Goal: Task Accomplishment & Management: Manage account settings

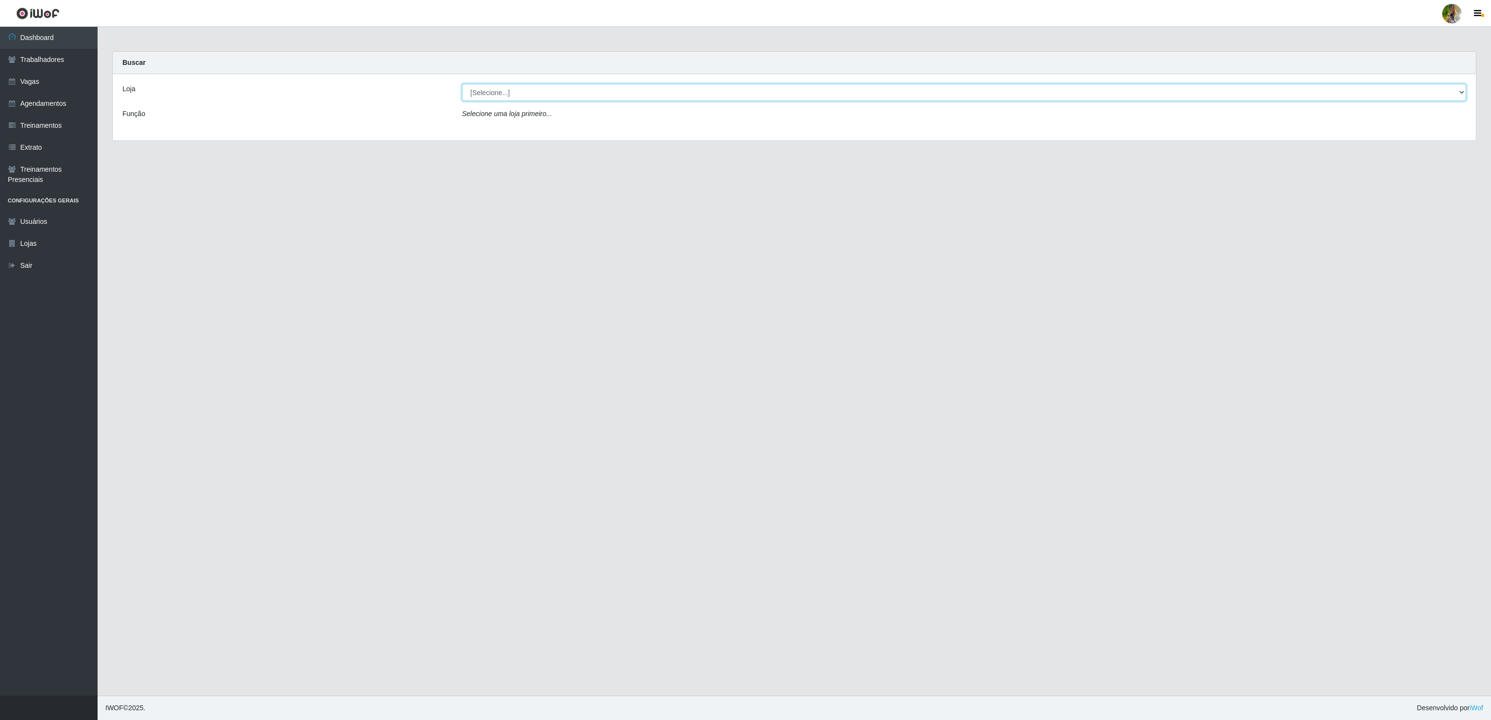
click at [564, 96] on select "[Selecione...] Atacado Vem - [GEOGRAPHIC_DATA] 30 Laranjeiras Velha Atacado Vem…" at bounding box center [964, 92] width 1004 height 17
click at [462, 84] on select "[Selecione...] Atacado Vem - [GEOGRAPHIC_DATA] 30 Laranjeiras Velha Atacado Vem…" at bounding box center [964, 92] width 1004 height 17
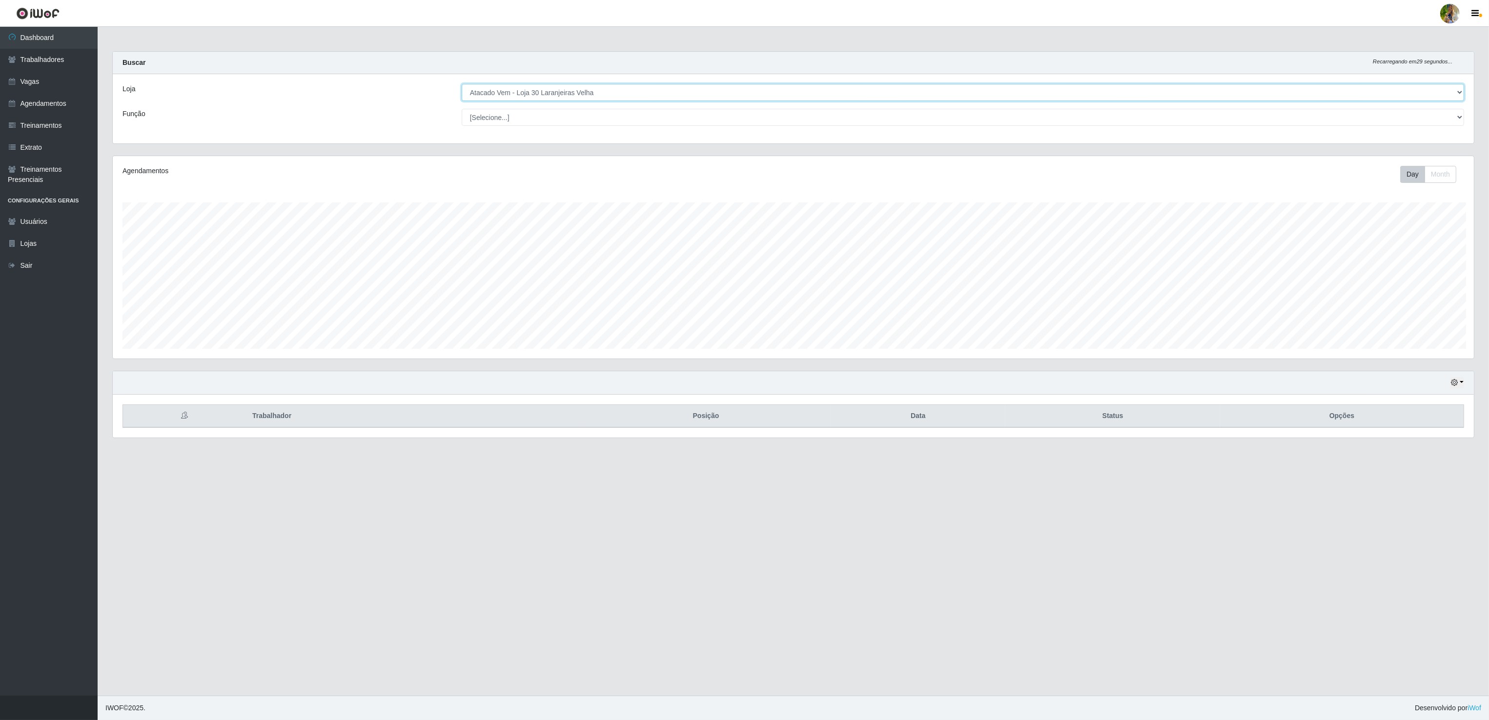
click at [547, 92] on select "[Selecione...] Atacado Vem - [GEOGRAPHIC_DATA] 30 Laranjeiras Velha Atacado Vem…" at bounding box center [963, 92] width 1002 height 17
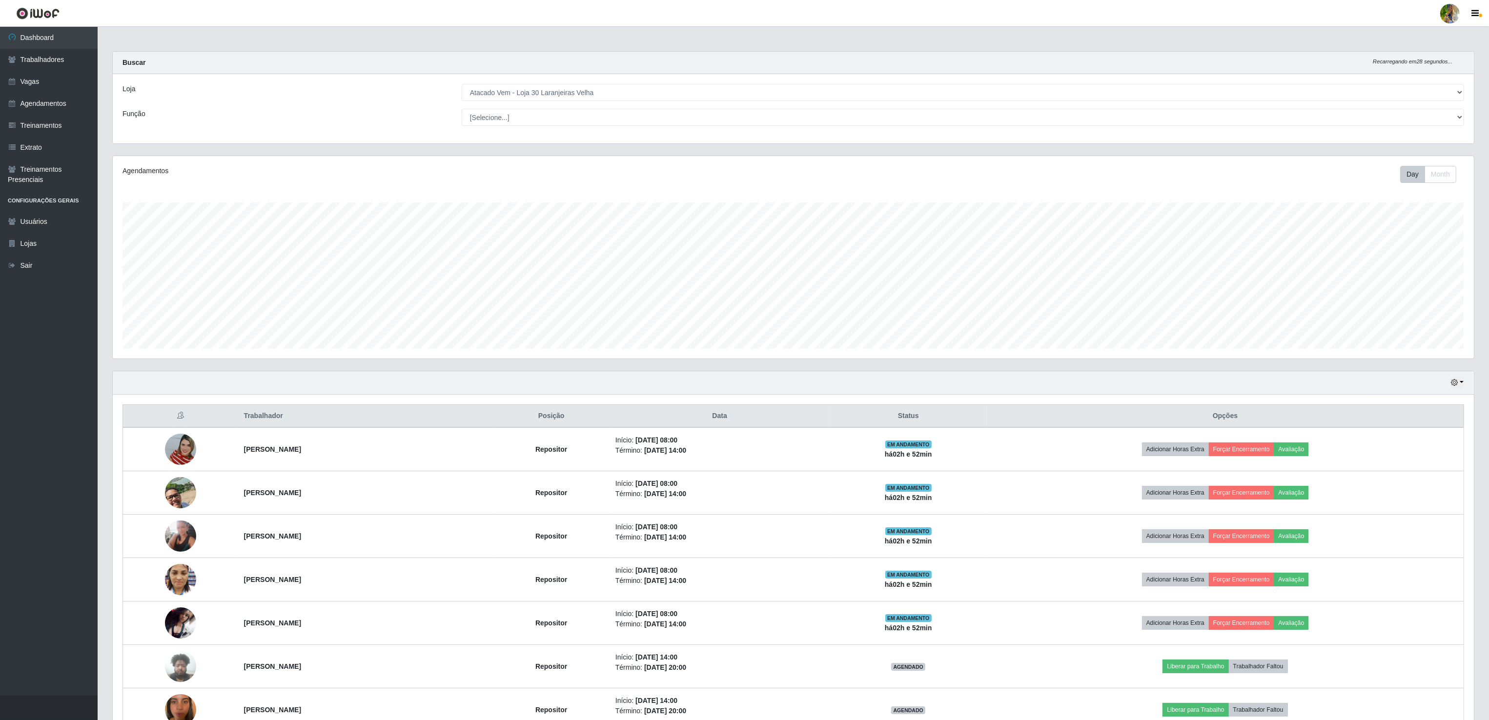
click at [1011, 29] on main "Carregando... Buscar Recarregando em 28 segundos... Loja [Selecione...] Atacado…" at bounding box center [793, 455] width 1391 height 857
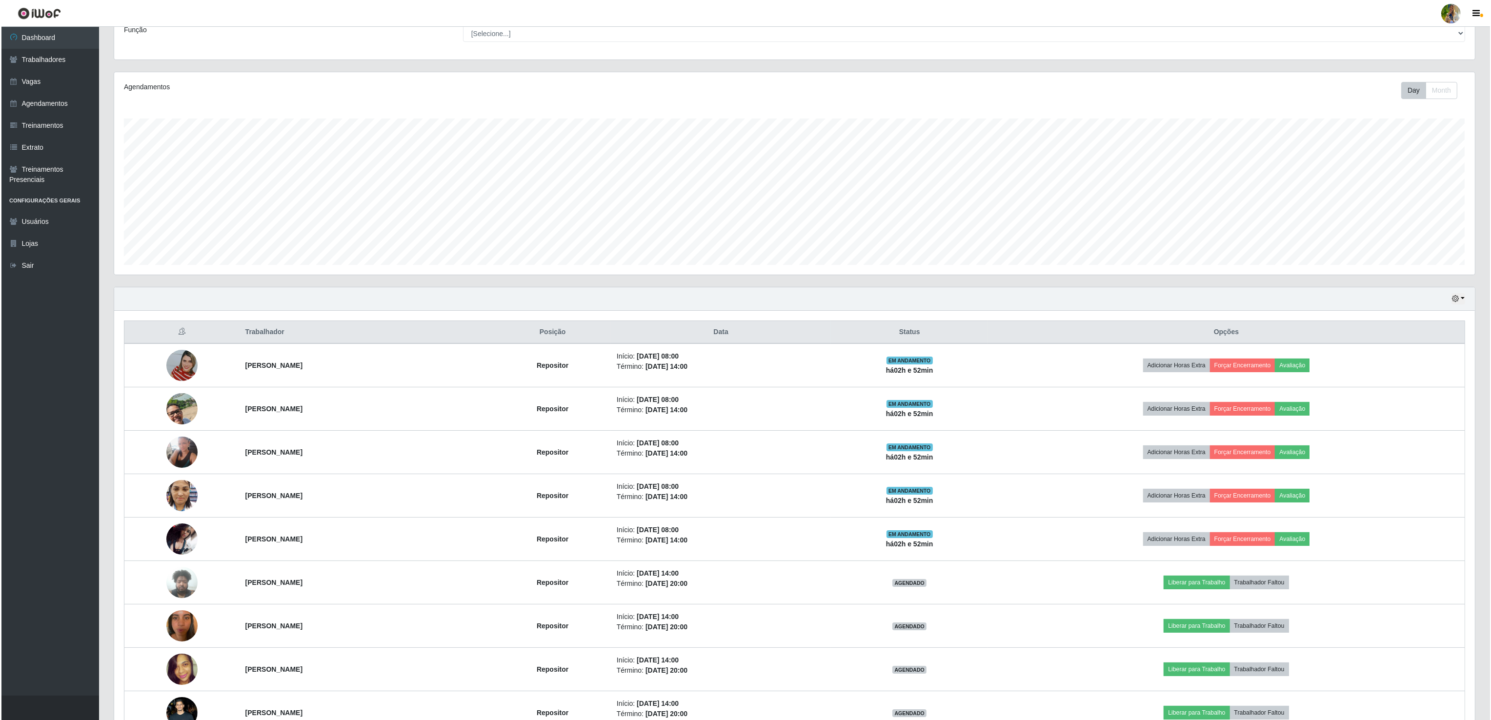
scroll to position [0, 0]
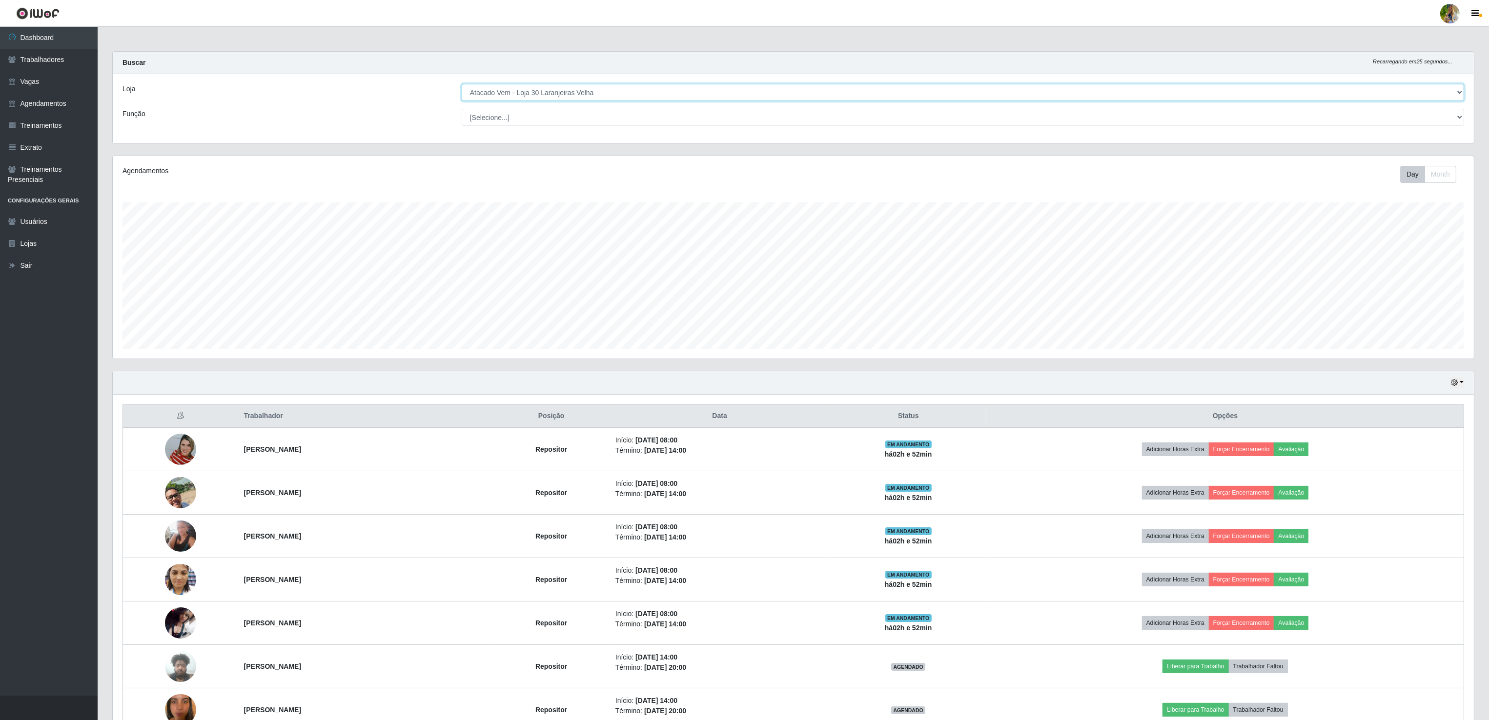
click at [541, 94] on select "[Selecione...] Atacado Vem - [GEOGRAPHIC_DATA] 30 Laranjeiras Velha Atacado Vem…" at bounding box center [963, 92] width 1002 height 17
click at [462, 84] on select "[Selecione...] Atacado Vem - [GEOGRAPHIC_DATA] 30 Laranjeiras Velha Atacado Vem…" at bounding box center [963, 92] width 1002 height 17
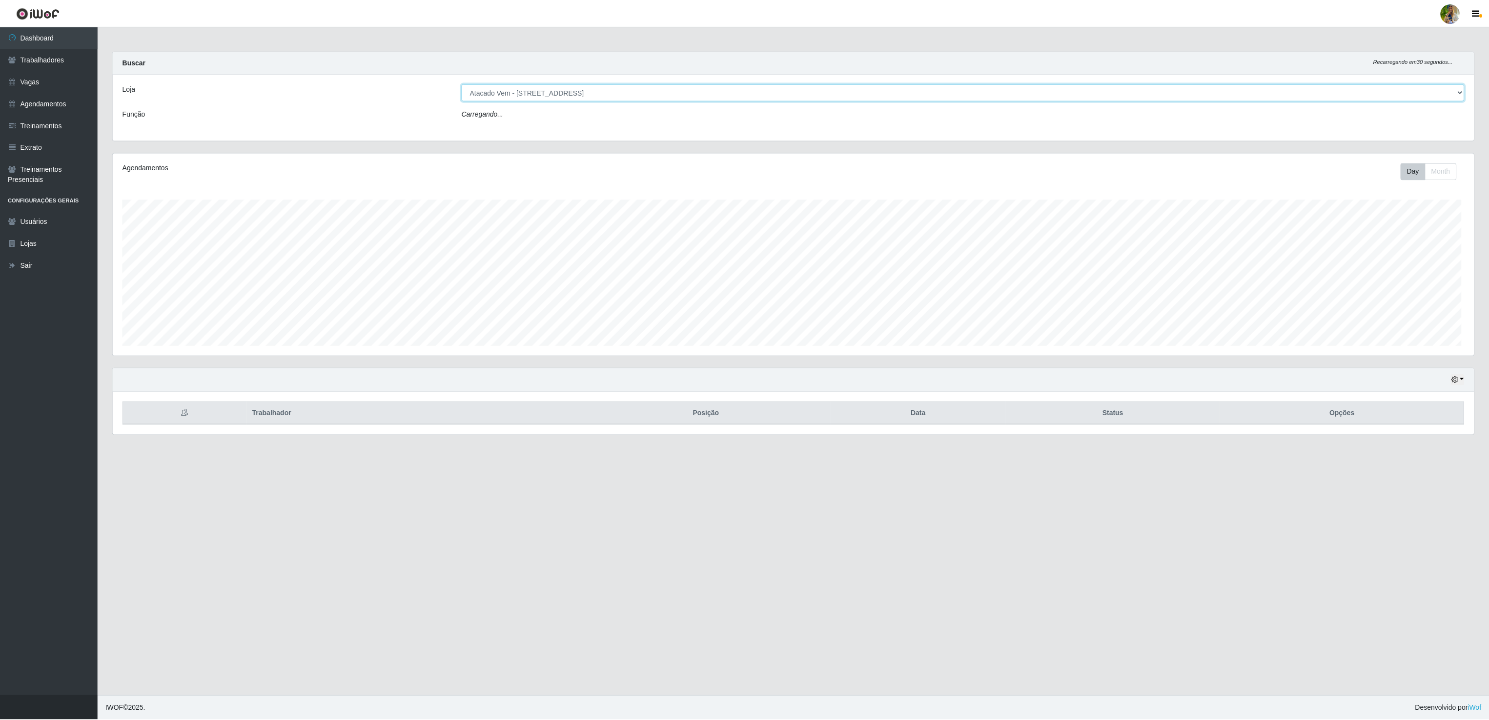
scroll to position [203, 1362]
click at [579, 101] on select "[Selecione...] Atacado Vem - [GEOGRAPHIC_DATA] 30 Laranjeiras Velha Atacado Vem…" at bounding box center [964, 92] width 1004 height 17
click at [462, 84] on select "[Selecione...] Atacado Vem - [GEOGRAPHIC_DATA] 30 Laranjeiras Velha Atacado Vem…" at bounding box center [964, 92] width 1004 height 17
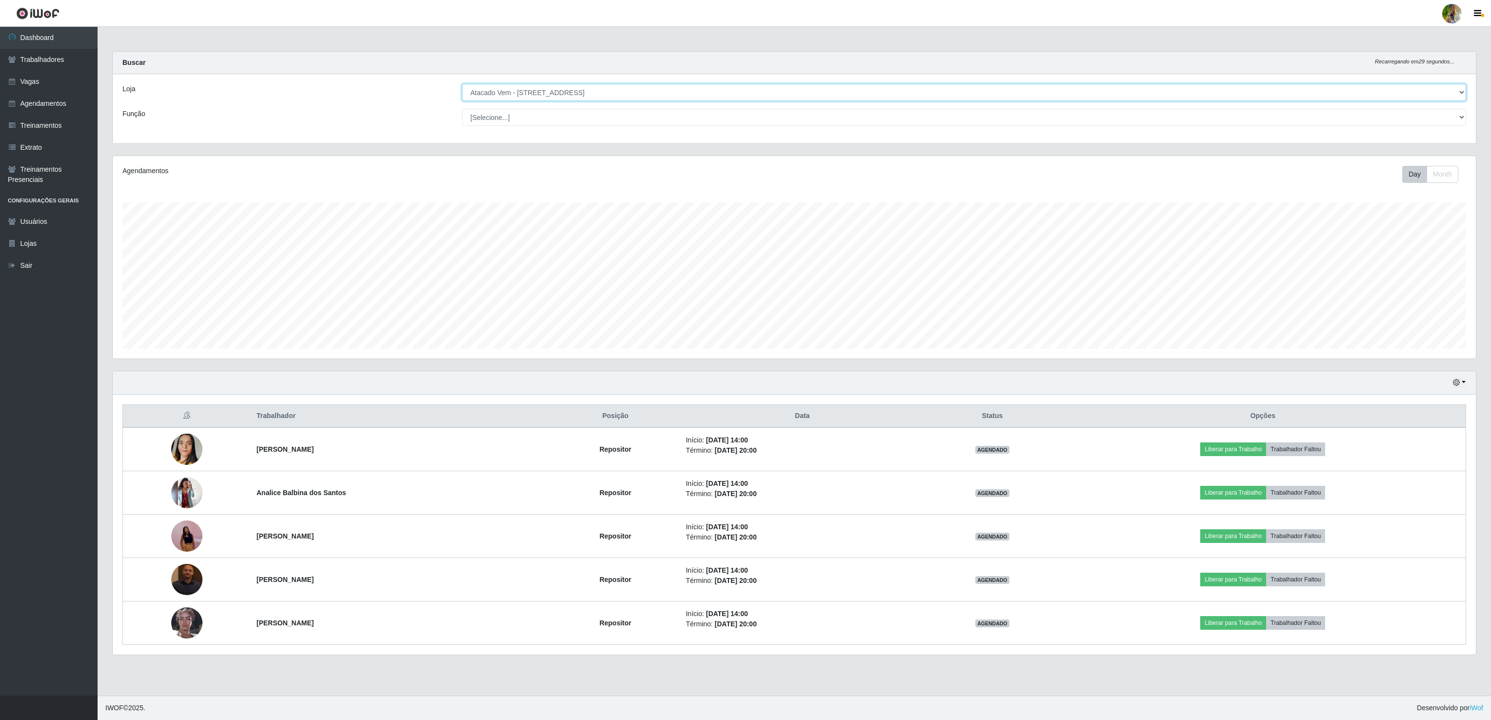
click at [551, 96] on select "[Selecione...] Atacado Vem - [GEOGRAPHIC_DATA] 30 Laranjeiras Velha Atacado Vem…" at bounding box center [964, 92] width 1004 height 17
click at [462, 84] on select "[Selecione...] Atacado Vem - [GEOGRAPHIC_DATA] 30 Laranjeiras Velha Atacado Vem…" at bounding box center [964, 92] width 1004 height 17
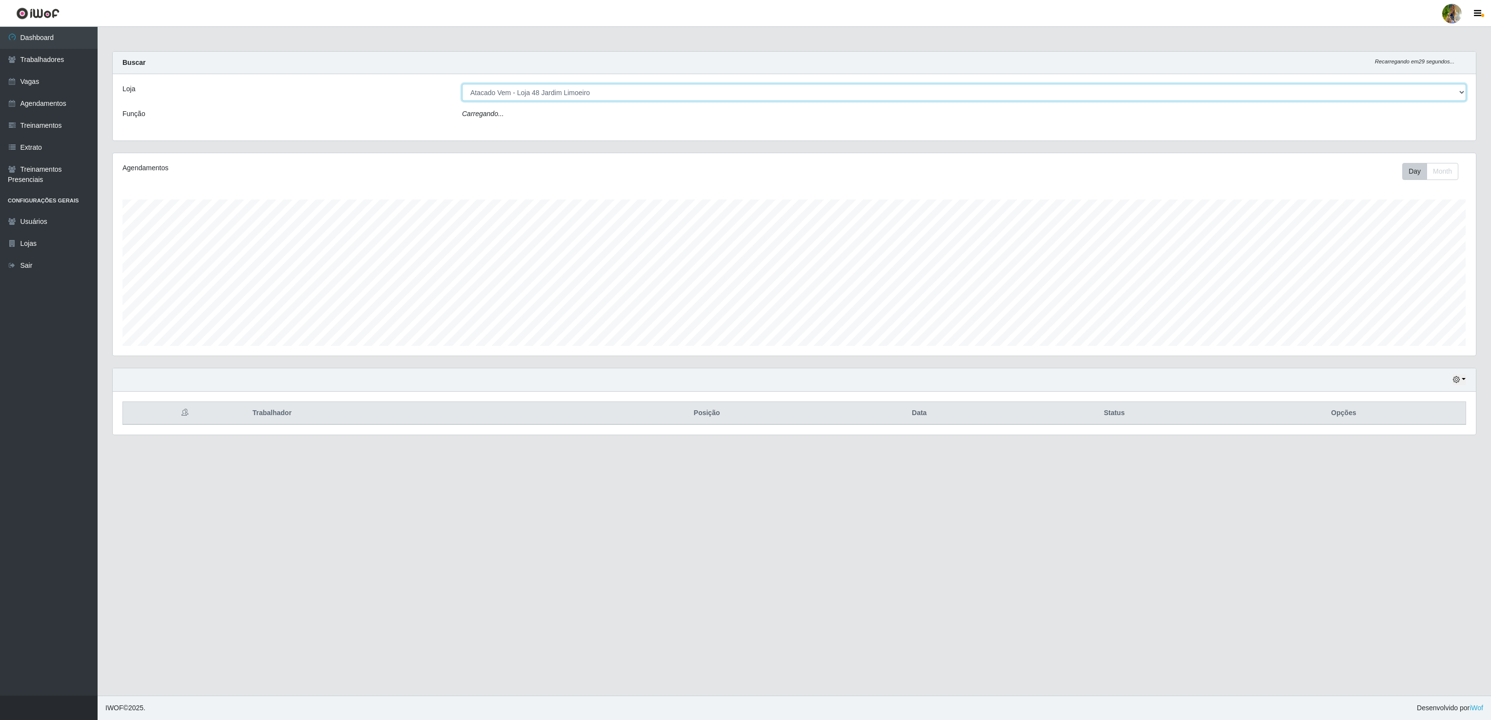
scroll to position [487698, 486540]
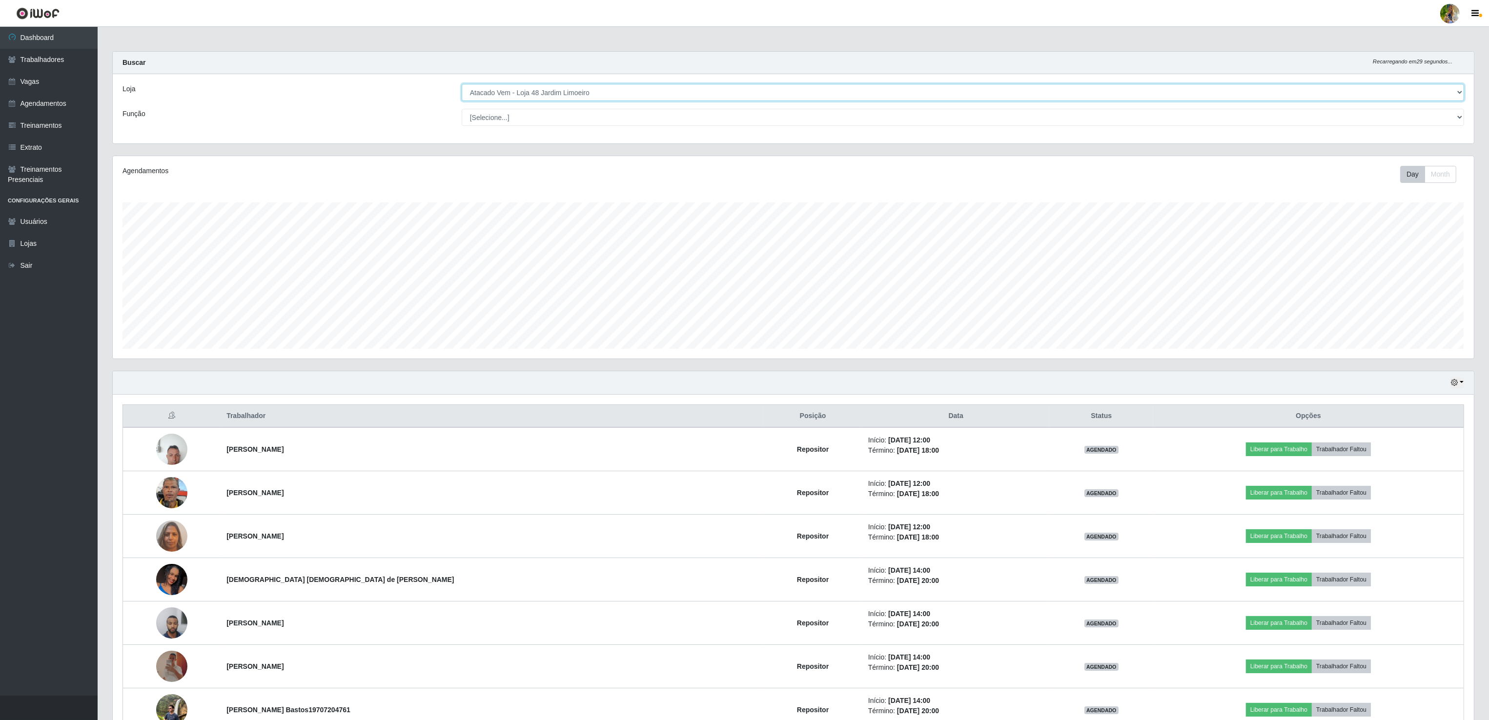
click at [556, 97] on select "[Selecione...] Atacado Vem - [GEOGRAPHIC_DATA] 30 Laranjeiras Velha Atacado Vem…" at bounding box center [963, 92] width 1002 height 17
click at [462, 84] on select "[Selecione...] Atacado Vem - [GEOGRAPHIC_DATA] 30 Laranjeiras Velha Atacado Vem…" at bounding box center [963, 92] width 1002 height 17
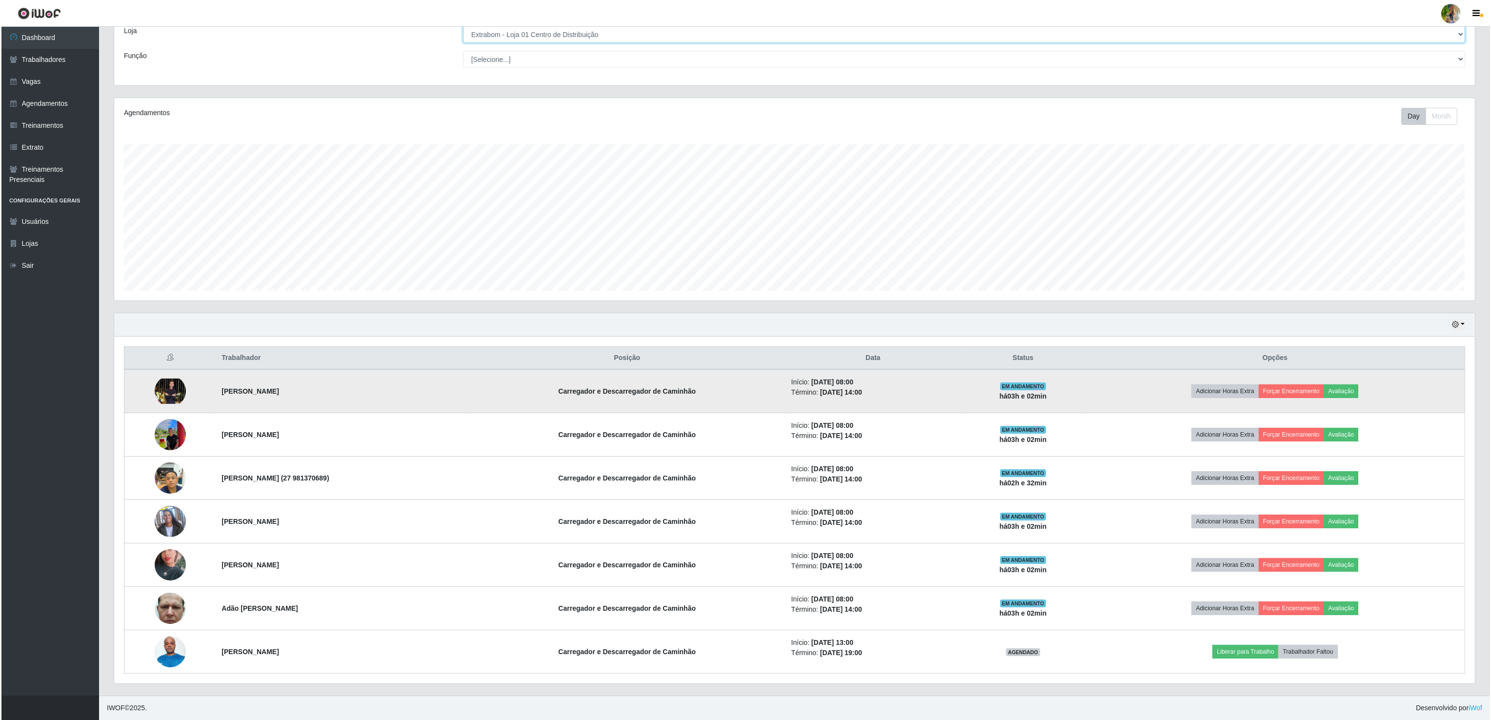
scroll to position [0, 0]
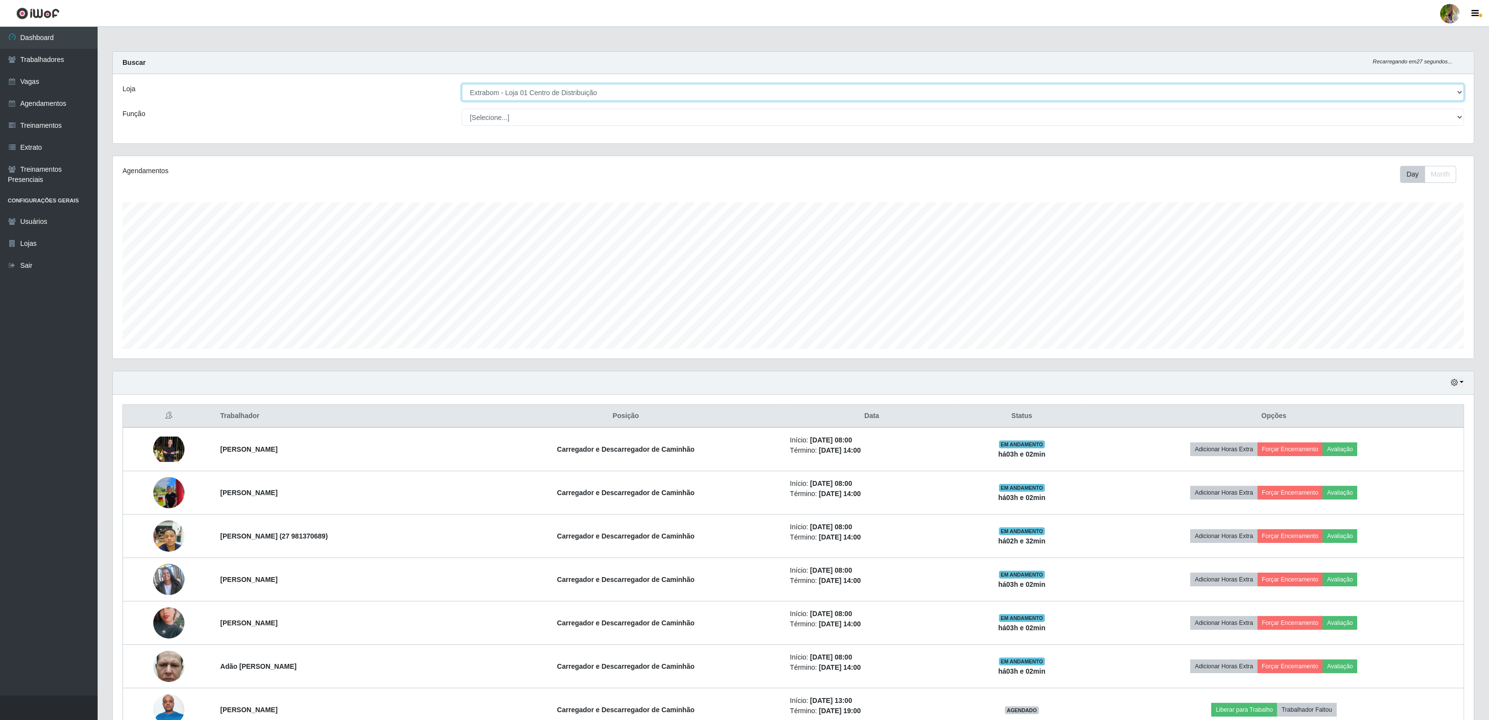
click at [683, 95] on select "[Selecione...] Atacado Vem - [GEOGRAPHIC_DATA] 30 Laranjeiras Velha Atacado Vem…" at bounding box center [963, 92] width 1002 height 17
click at [462, 84] on select "[Selecione...] Atacado Vem - [GEOGRAPHIC_DATA] 30 Laranjeiras Velha Atacado Vem…" at bounding box center [963, 92] width 1002 height 17
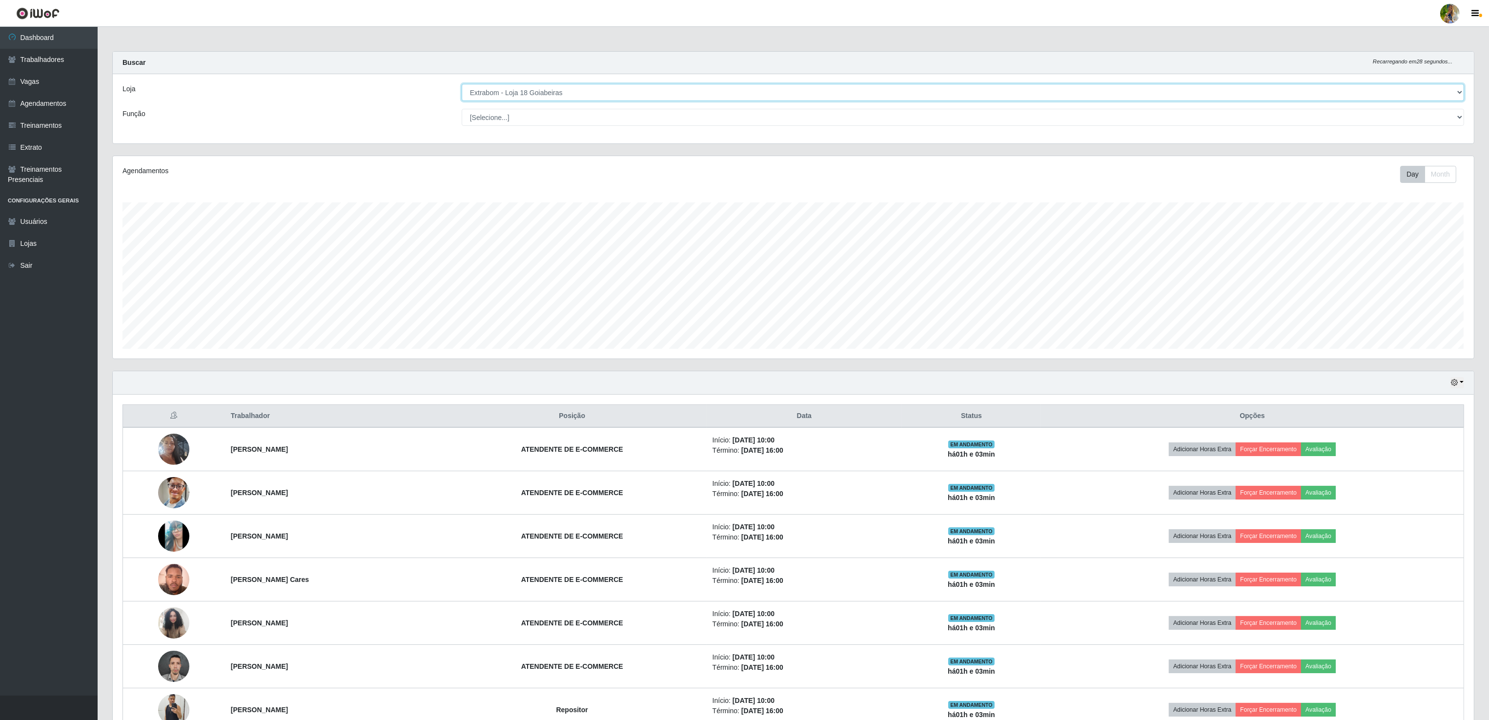
click at [604, 100] on select "[Selecione...] Atacado Vem - [GEOGRAPHIC_DATA] 30 Laranjeiras Velha Atacado Vem…" at bounding box center [963, 92] width 1002 height 17
click at [462, 84] on select "[Selecione...] Atacado Vem - [GEOGRAPHIC_DATA] 30 Laranjeiras Velha Atacado Vem…" at bounding box center [963, 92] width 1002 height 17
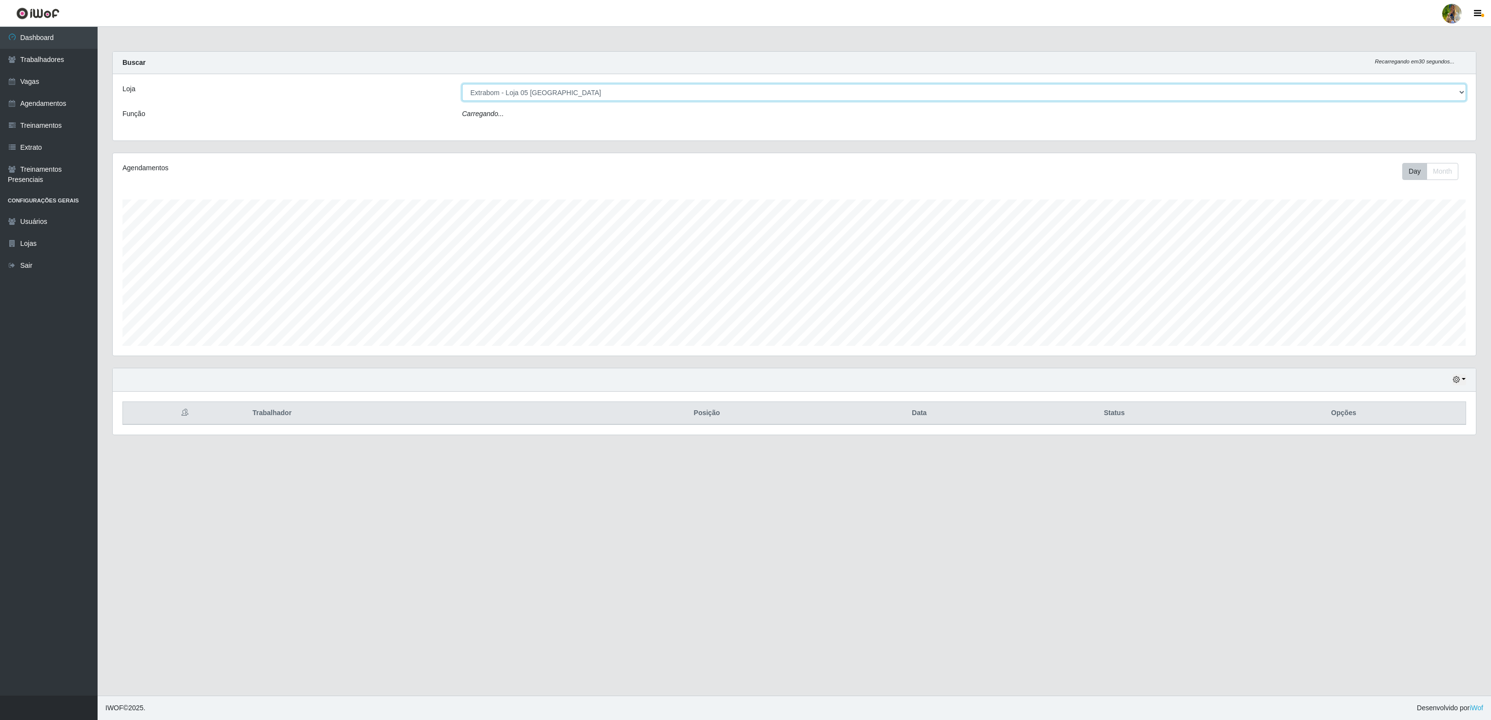
scroll to position [487698, 486540]
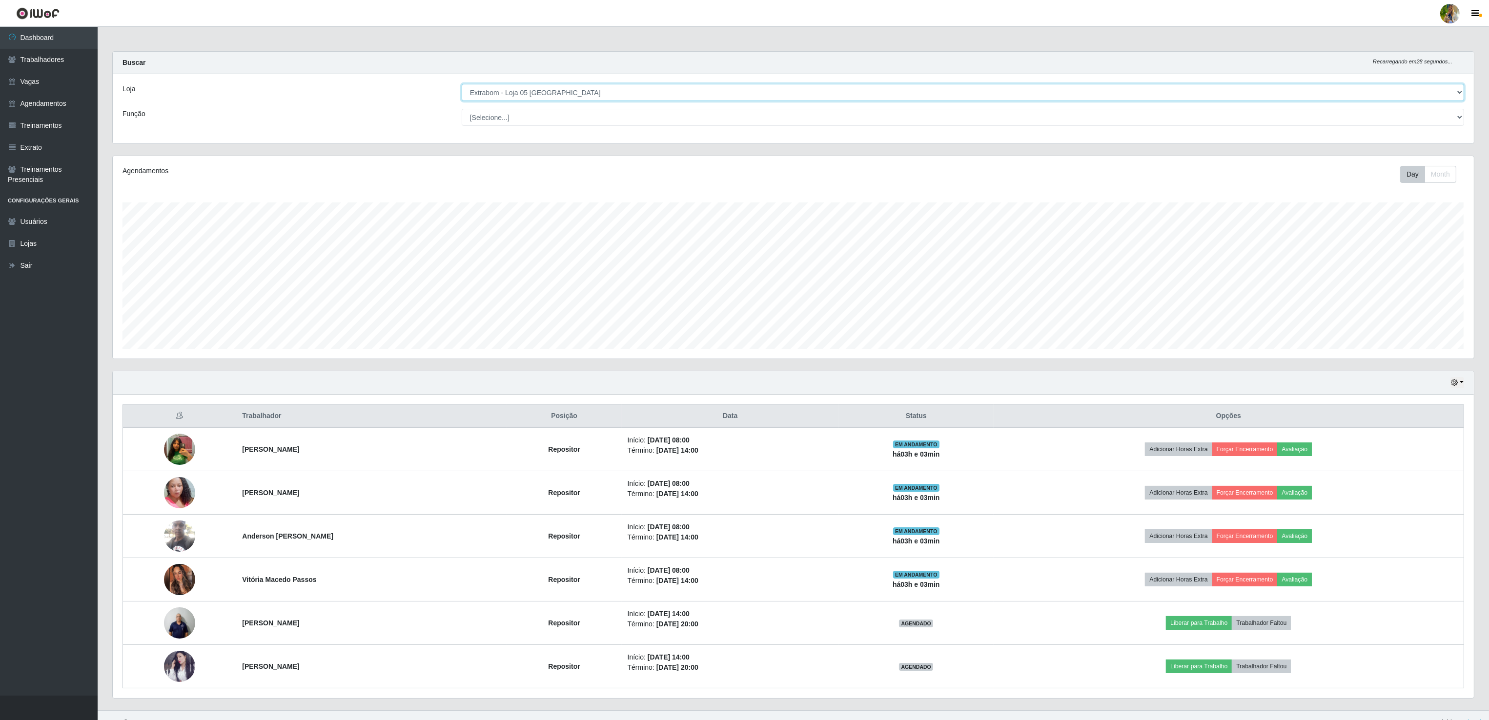
click at [664, 91] on select "[Selecione...] Atacado Vem - [GEOGRAPHIC_DATA] 30 Laranjeiras Velha Atacado Vem…" at bounding box center [963, 92] width 1002 height 17
click at [462, 84] on select "[Selecione...] Atacado Vem - [GEOGRAPHIC_DATA] 30 Laranjeiras Velha Atacado Vem…" at bounding box center [963, 92] width 1002 height 17
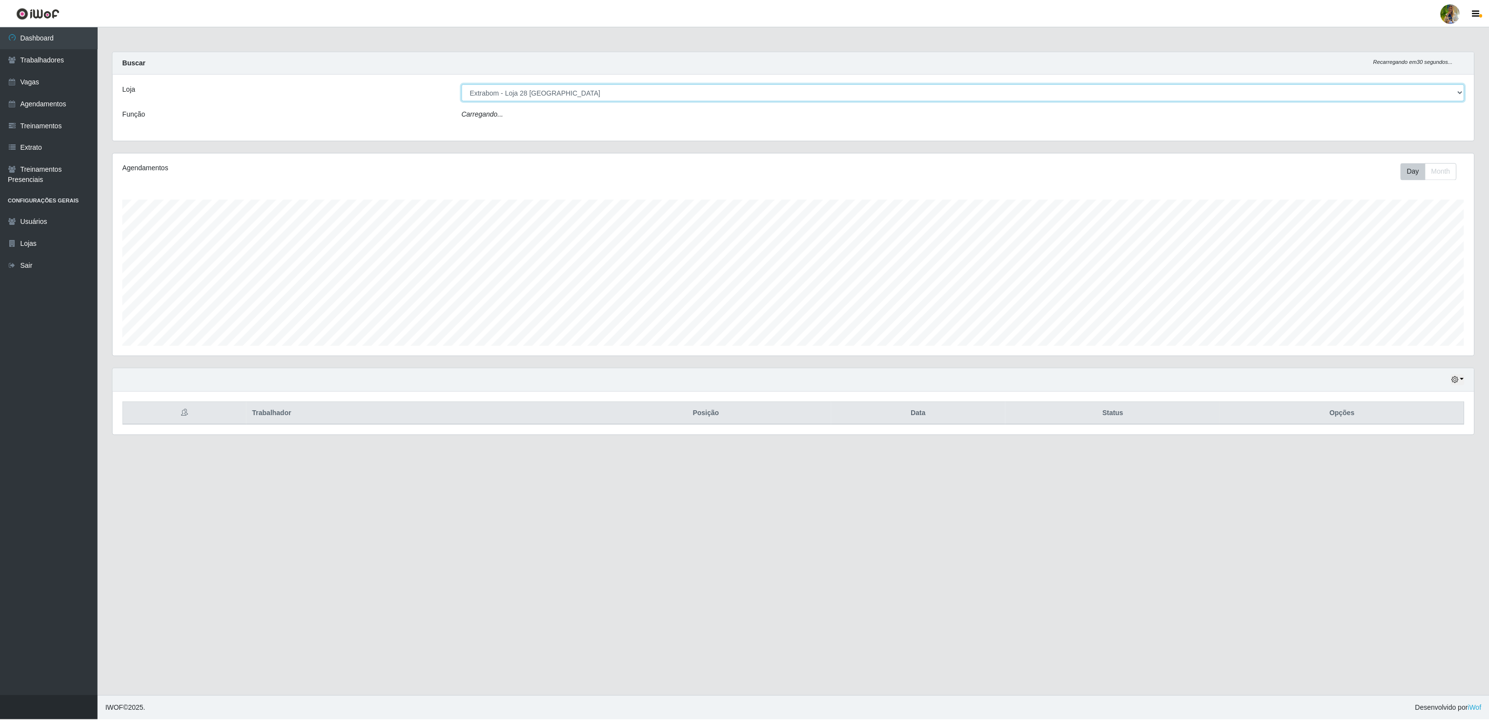
scroll to position [203, 1362]
drag, startPoint x: 643, startPoint y: 92, endPoint x: 643, endPoint y: 98, distance: 5.4
click at [643, 92] on select "[Selecione...] Atacado Vem - [GEOGRAPHIC_DATA] 30 Laranjeiras Velha Atacado Vem…" at bounding box center [964, 92] width 1004 height 17
click at [462, 84] on select "[Selecione...] Atacado Vem - [GEOGRAPHIC_DATA] 30 Laranjeiras Velha Atacado Vem…" at bounding box center [964, 92] width 1004 height 17
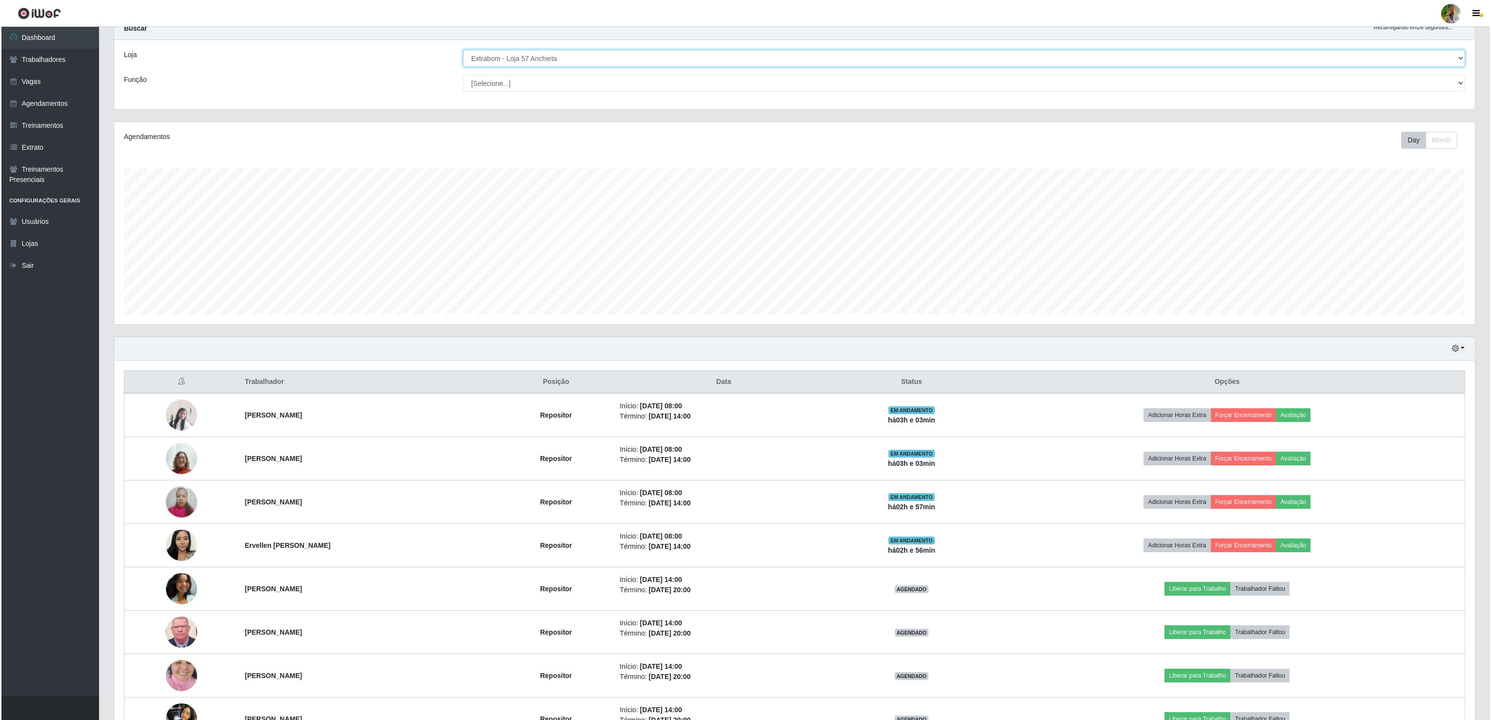
scroll to position [0, 0]
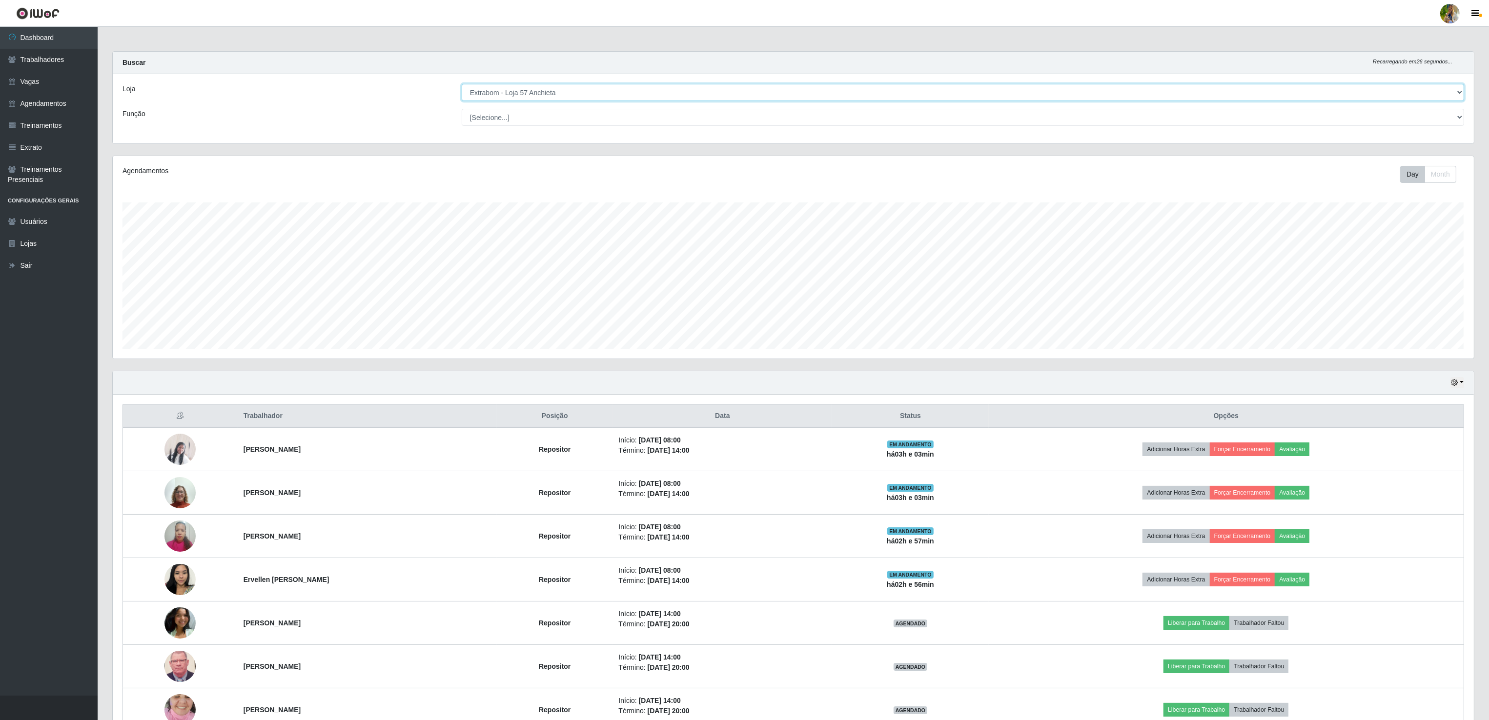
click at [542, 96] on select "[Selecione...] Atacado Vem - [GEOGRAPHIC_DATA] 30 Laranjeiras Velha Atacado Vem…" at bounding box center [963, 92] width 1002 height 17
click at [580, 88] on select "[Selecione...] Atacado Vem - [GEOGRAPHIC_DATA] 30 Laranjeiras Velha Atacado Vem…" at bounding box center [963, 92] width 1002 height 17
select select "538"
click at [462, 84] on select "[Selecione...] Atacado Vem - [GEOGRAPHIC_DATA] 30 Laranjeiras Velha Atacado Vem…" at bounding box center [963, 92] width 1002 height 17
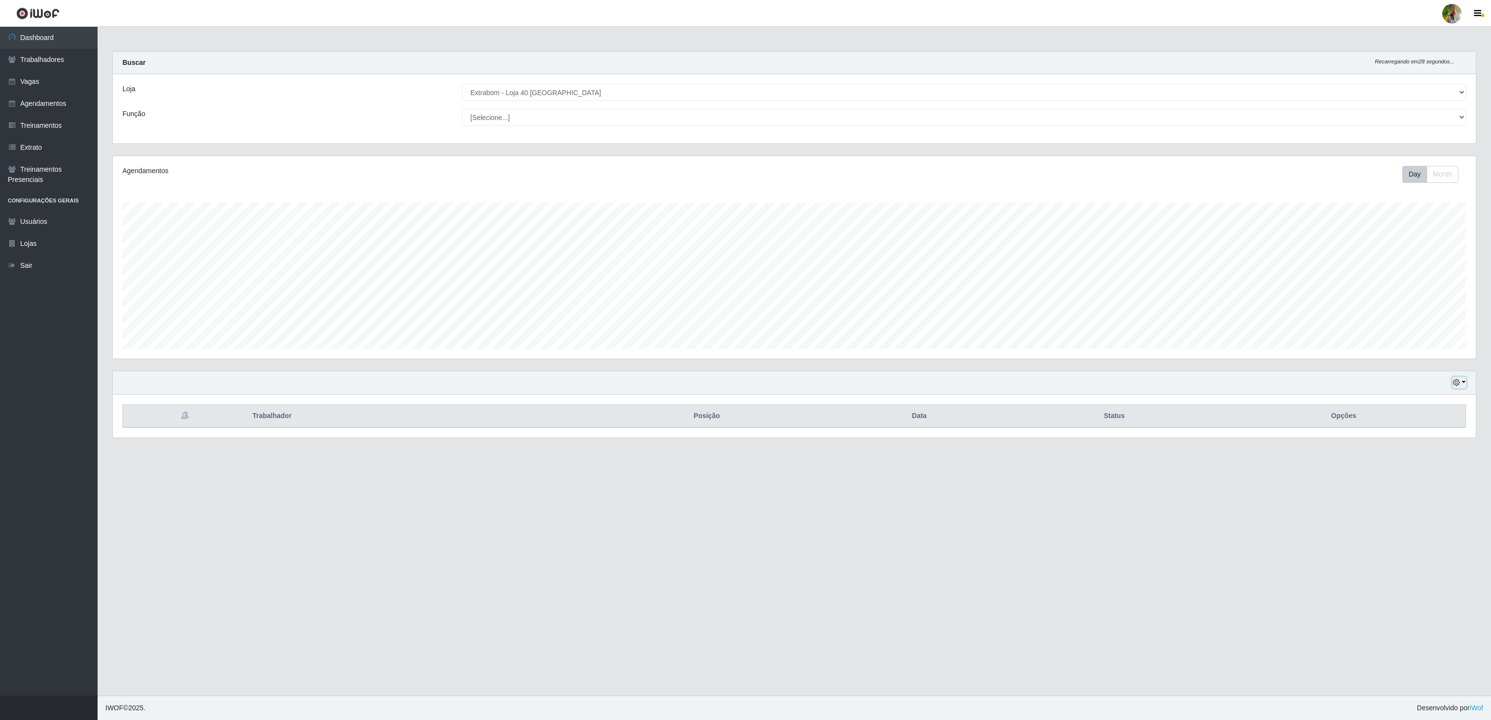
click at [1460, 381] on button "button" at bounding box center [1459, 382] width 14 height 11
click at [1424, 425] on button "1 dia" at bounding box center [1426, 421] width 77 height 20
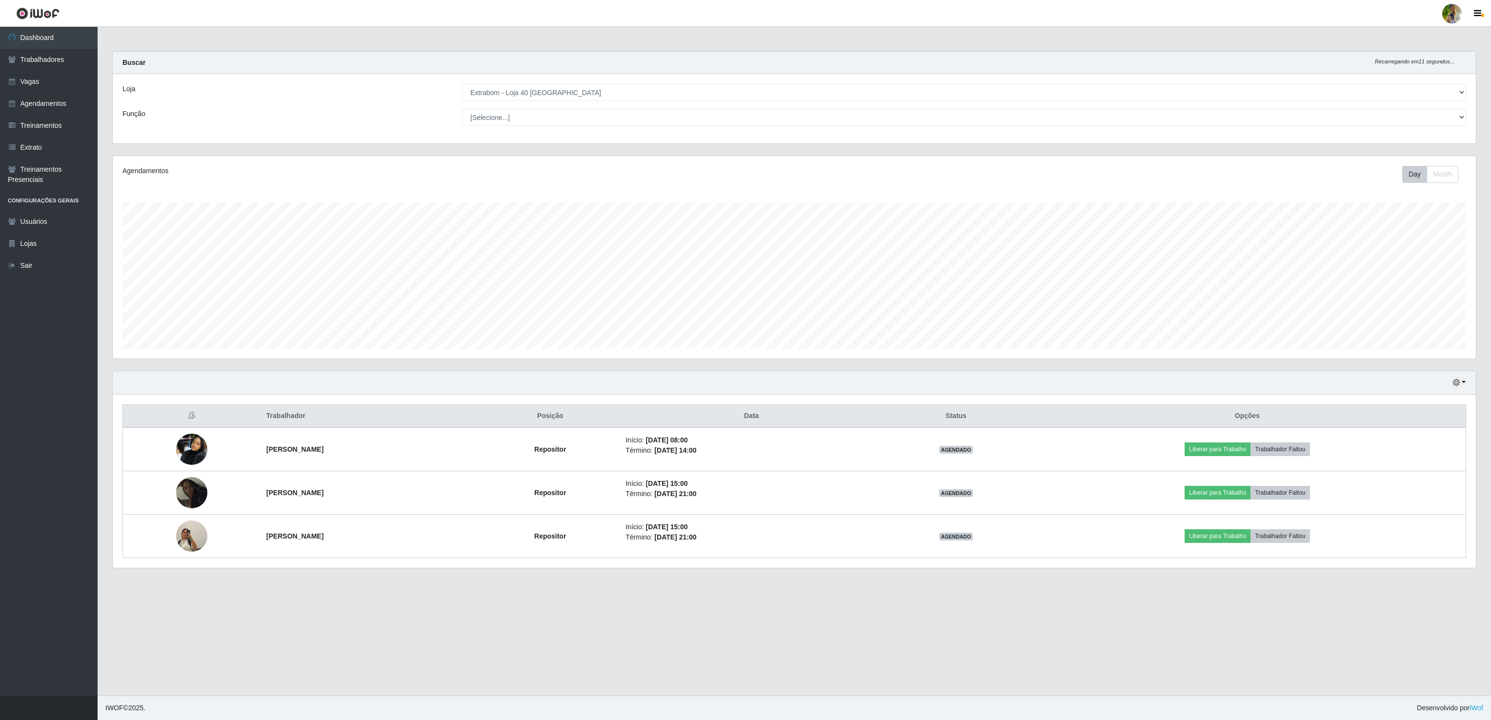
click at [1467, 381] on div "Hoje 1 dia 3 dias 1 Semana Não encerrados" at bounding box center [794, 382] width 1363 height 23
click at [1464, 384] on button "button" at bounding box center [1459, 382] width 14 height 11
click at [1414, 442] on button "3 dias" at bounding box center [1426, 441] width 77 height 20
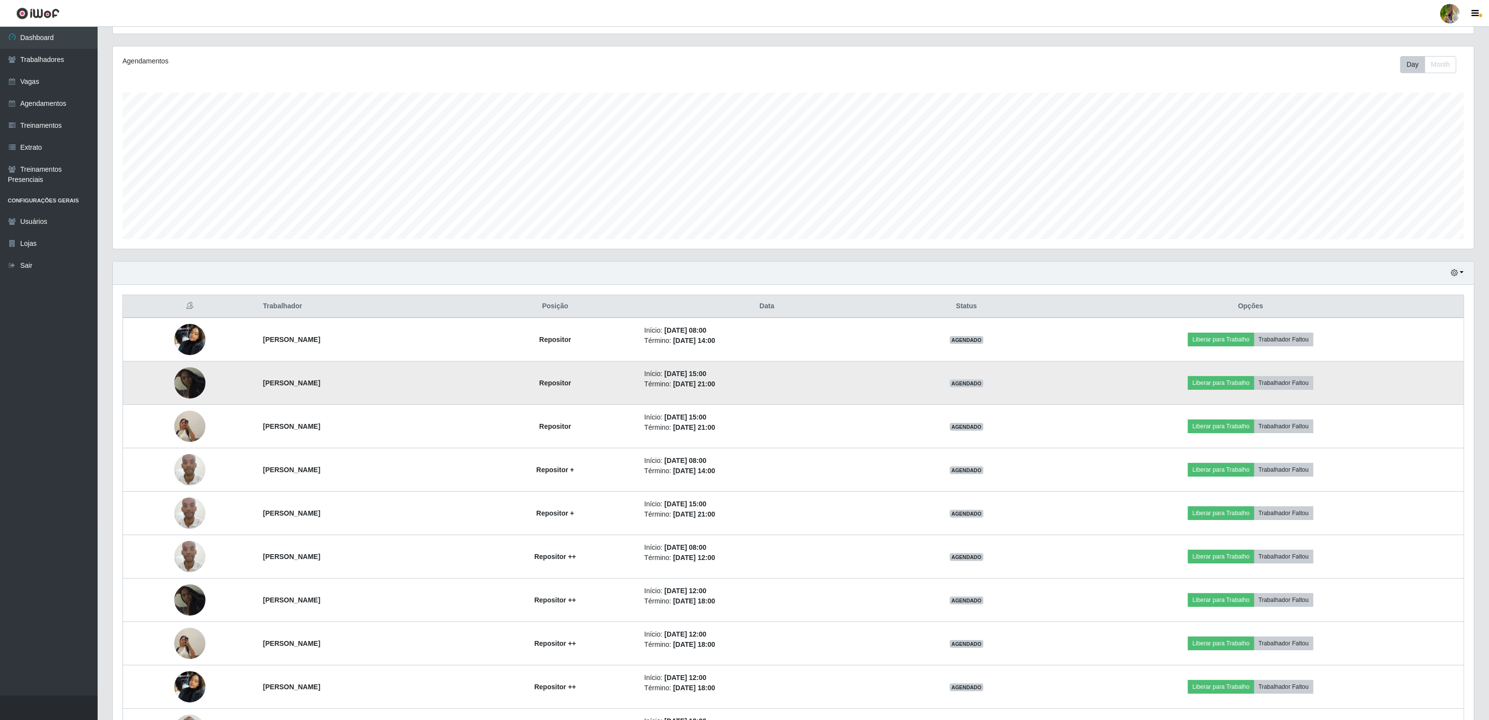
scroll to position [194, 0]
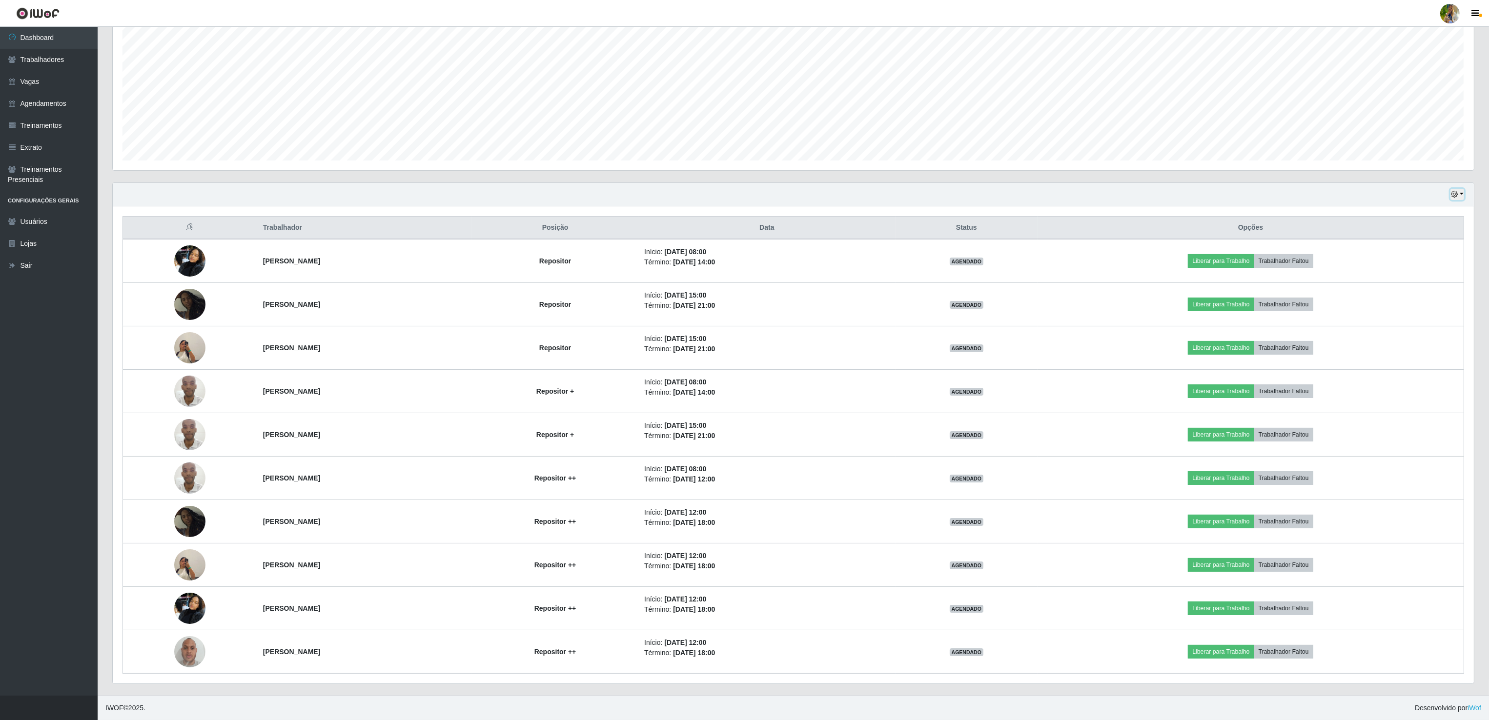
click at [1452, 192] on icon "button" at bounding box center [1454, 194] width 7 height 7
click at [1422, 229] on button "1 dia" at bounding box center [1424, 232] width 77 height 20
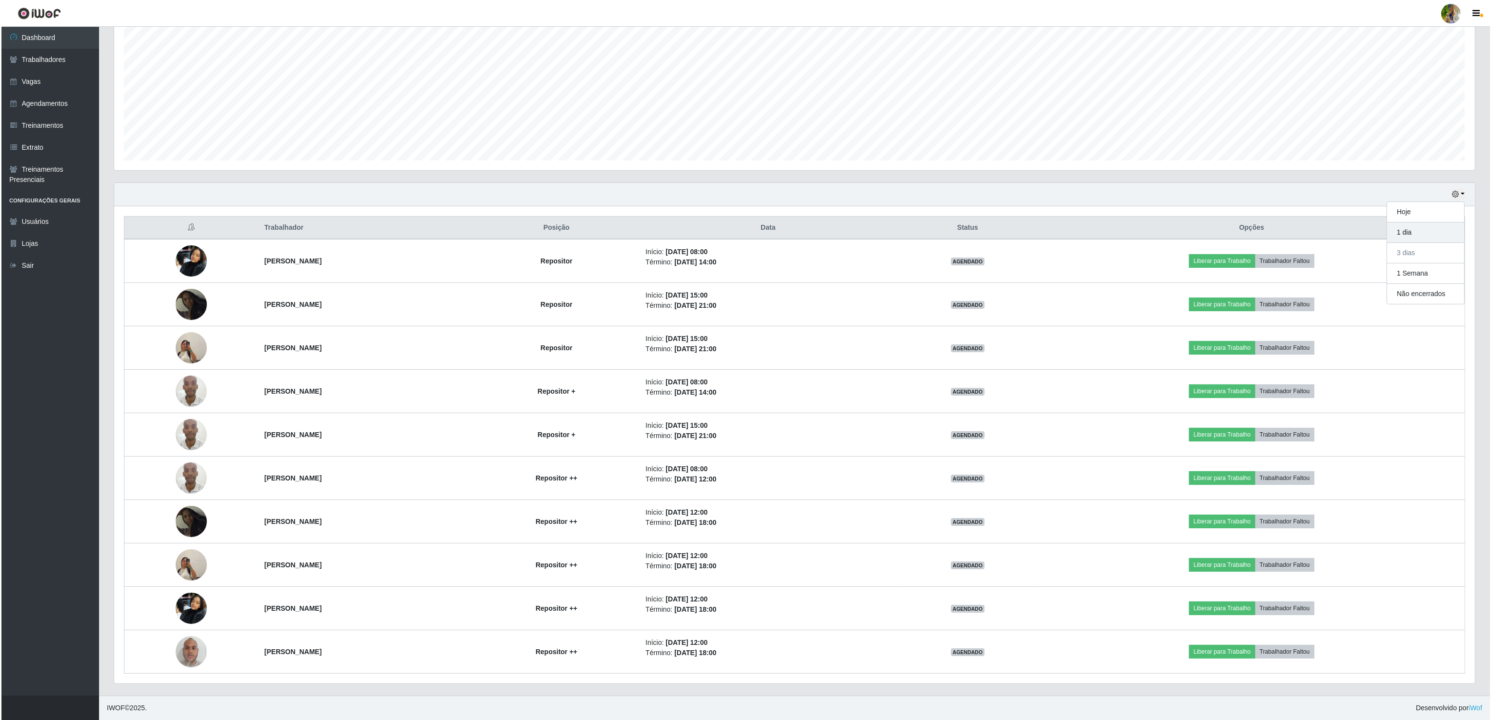
scroll to position [203, 1362]
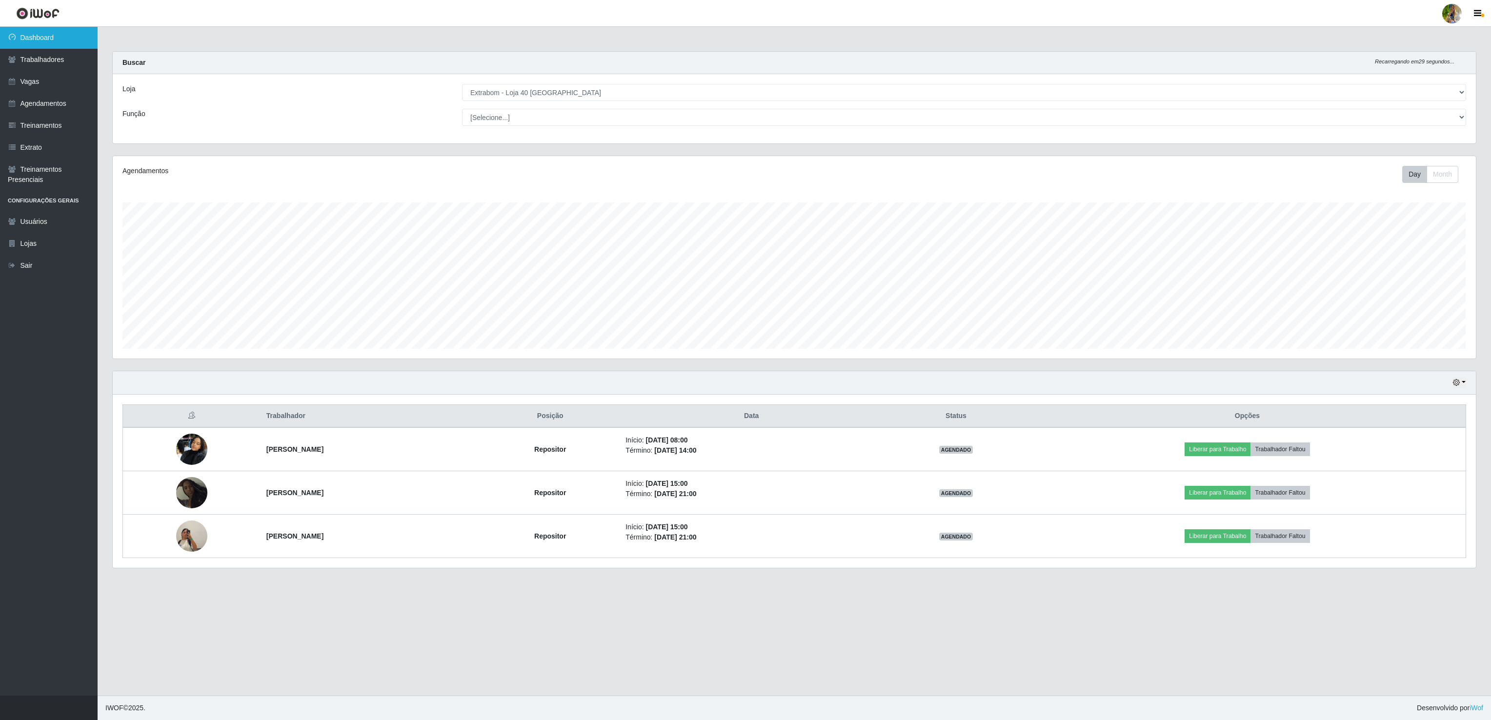
click at [62, 41] on link "Dashboard" at bounding box center [49, 38] width 98 height 22
click at [54, 60] on link "Trabalhadores" at bounding box center [49, 60] width 98 height 22
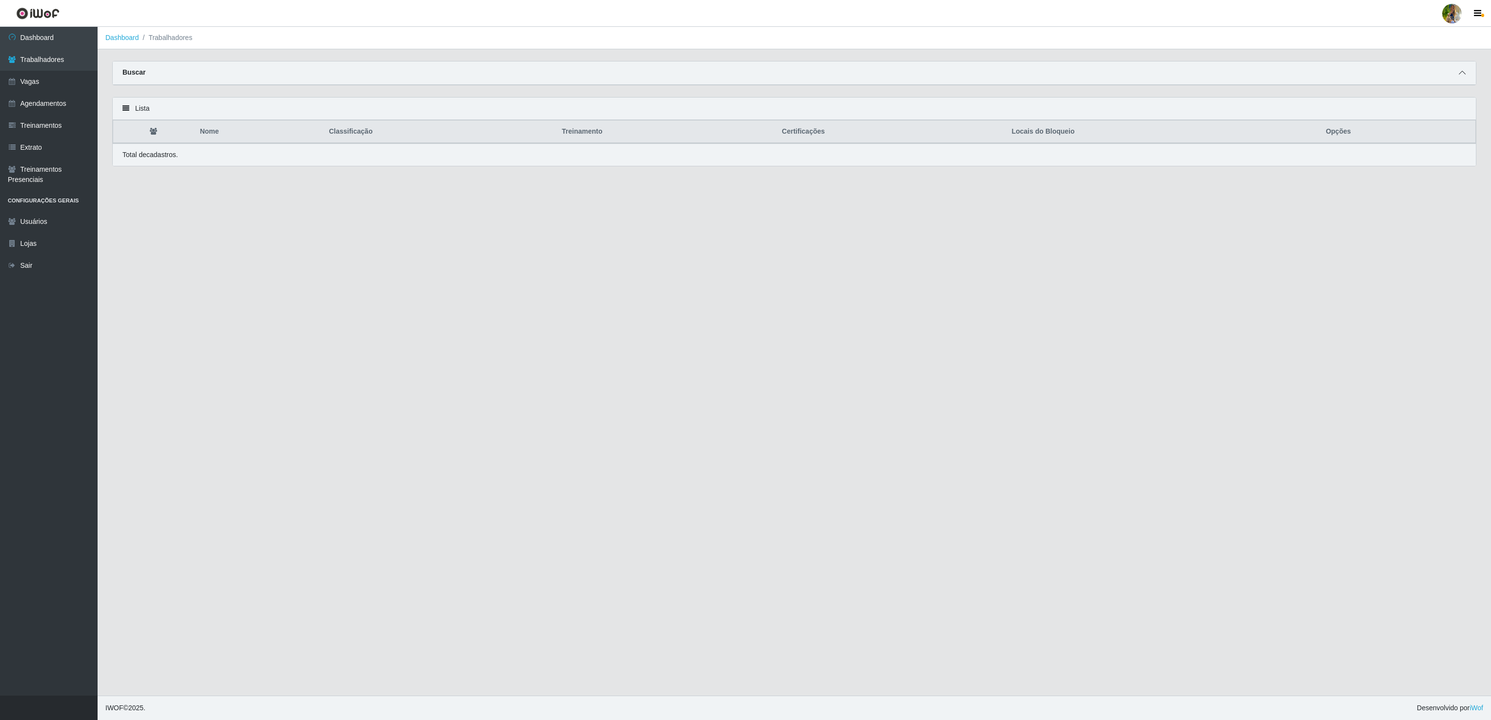
click at [1461, 75] on icon at bounding box center [1462, 72] width 7 height 7
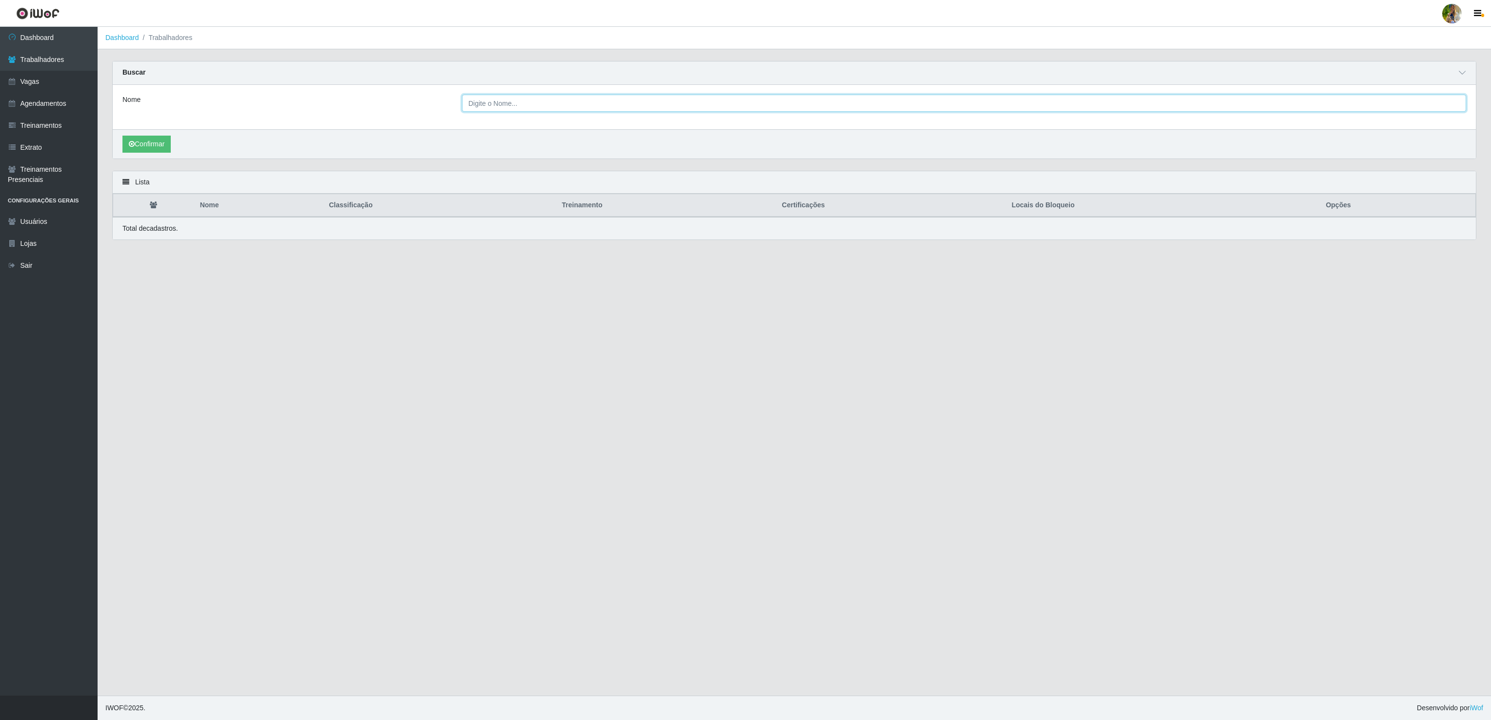
click at [614, 112] on input "Nome" at bounding box center [964, 103] width 1004 height 17
type input "VITORIA MACEDO"
click at [122, 136] on button "Confirmar" at bounding box center [146, 144] width 48 height 17
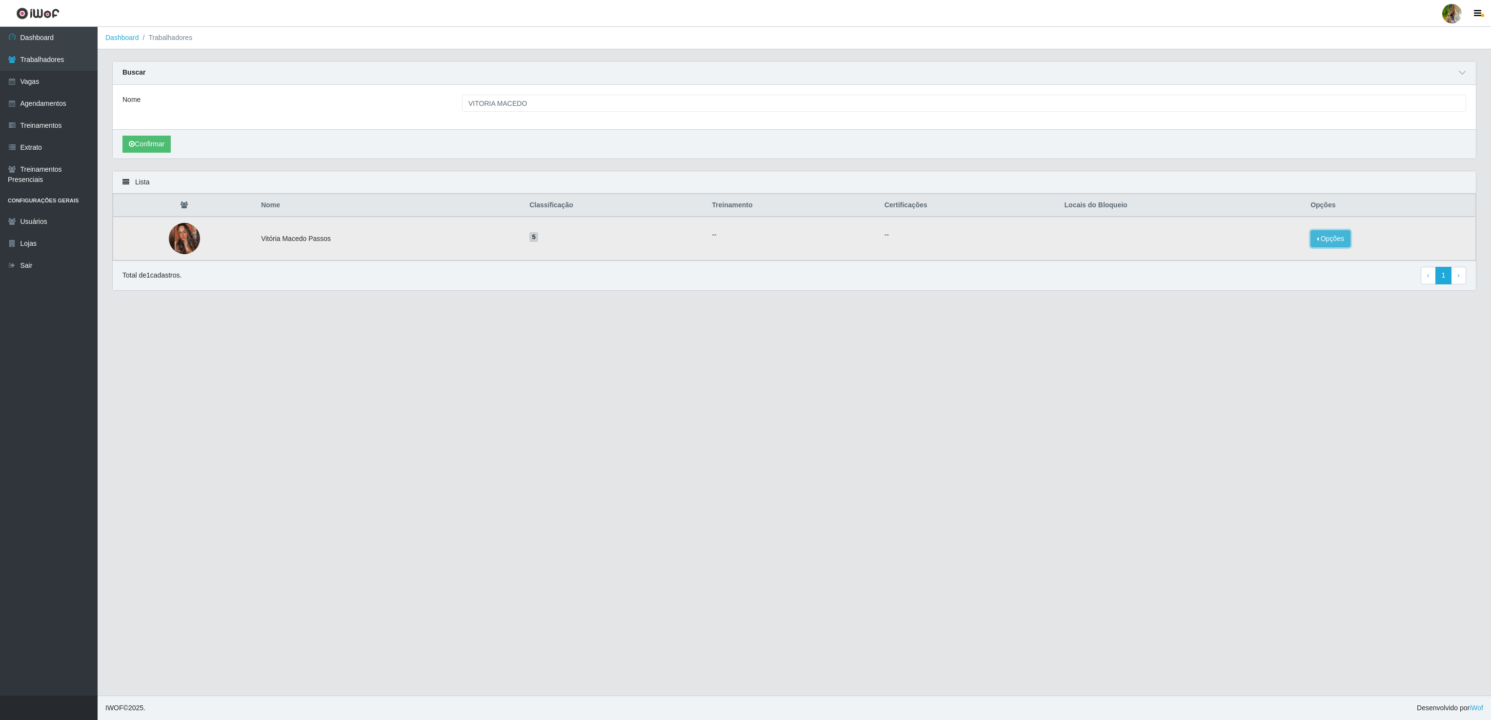
click at [1317, 233] on button "Opções" at bounding box center [1331, 238] width 40 height 17
click at [1292, 234] on button "Bloquear - Empresa" at bounding box center [1269, 227] width 79 height 20
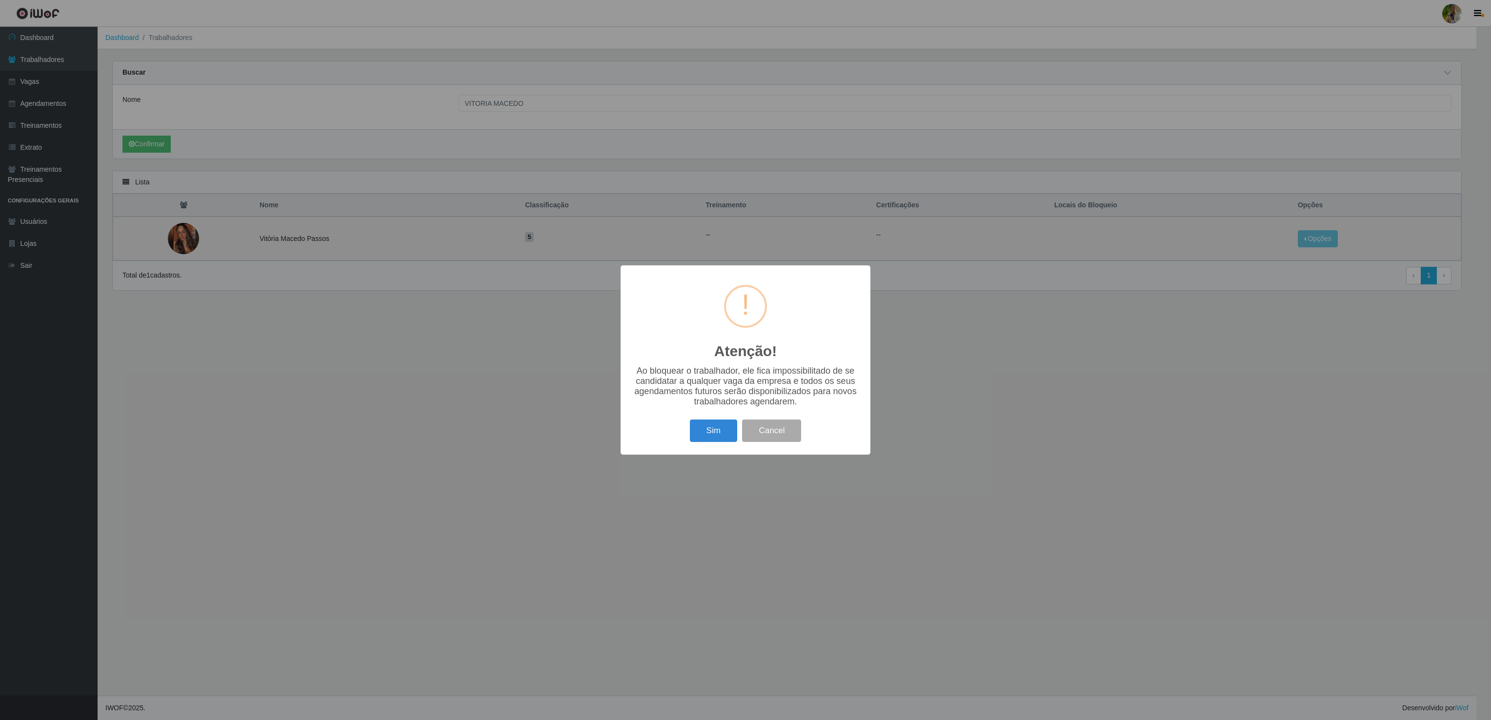
click at [697, 419] on div "Sim Cancel" at bounding box center [745, 431] width 230 height 28
click at [703, 437] on button "Sim" at bounding box center [713, 431] width 47 height 23
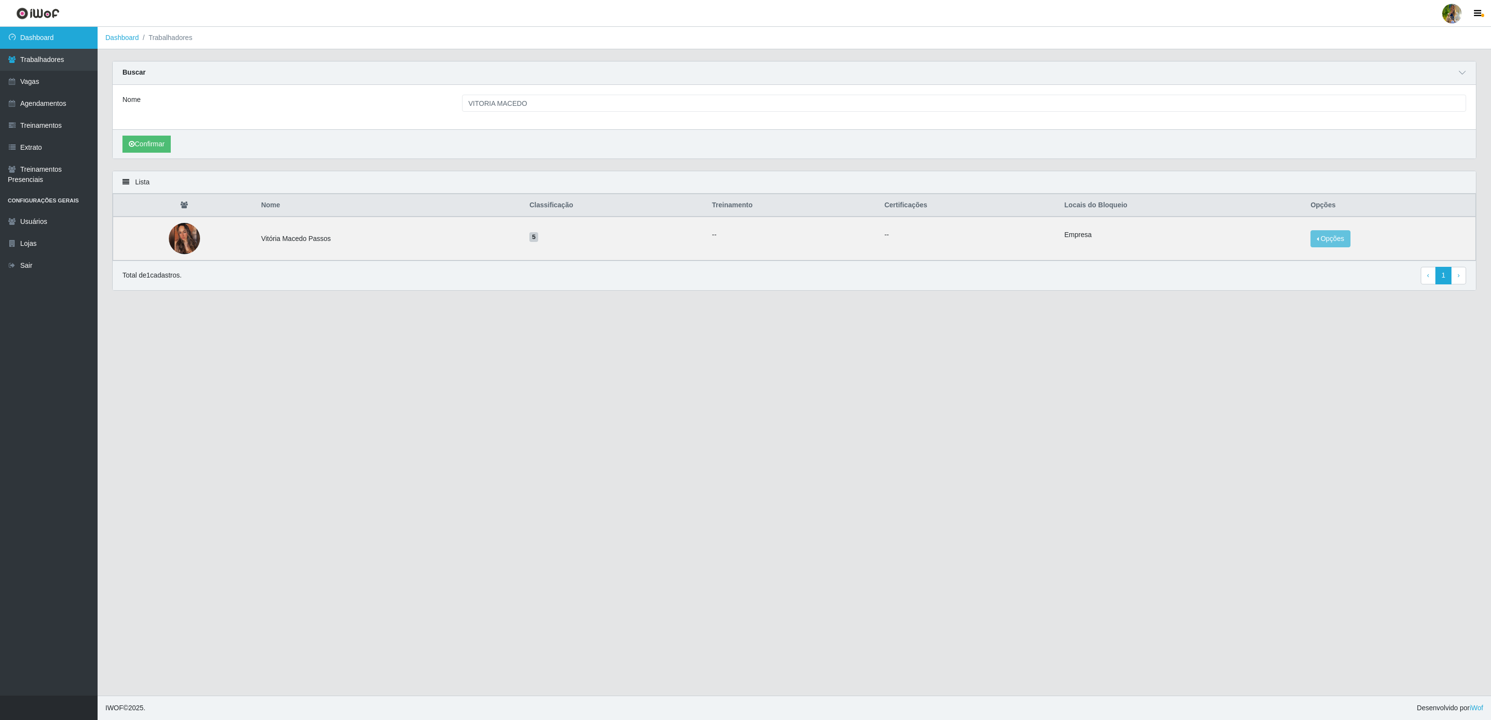
click at [42, 33] on link "Dashboard" at bounding box center [49, 38] width 98 height 22
